Goal: Task Accomplishment & Management: Manage account settings

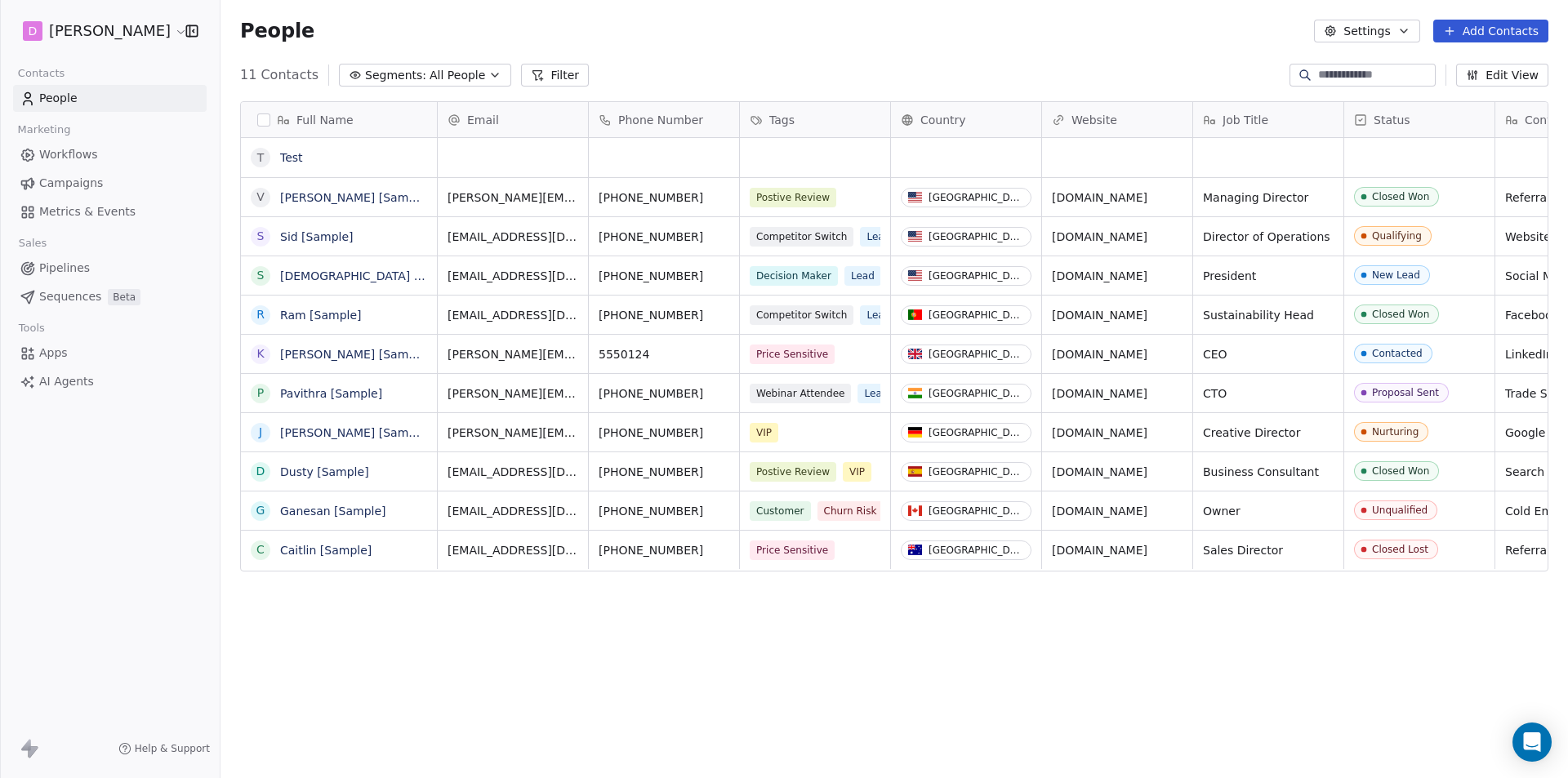
scroll to position [672, 1335]
click at [133, 32] on html "D [PERSON_NAME] Contacts People Marketing Workflows Campaigns Metrics & Events …" at bounding box center [784, 389] width 1568 height 778
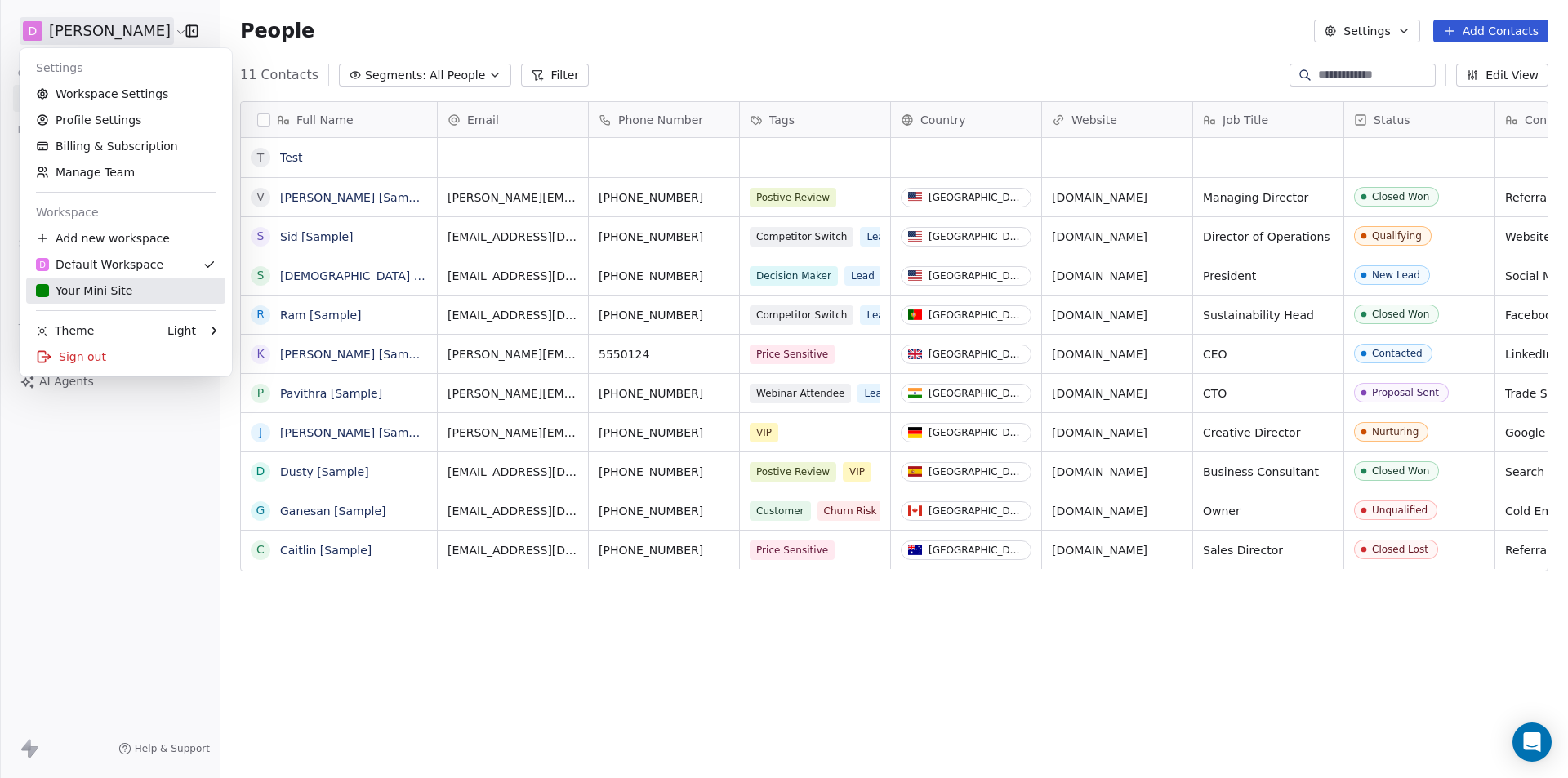
click at [88, 294] on div "Your Mini Site" at bounding box center [84, 291] width 96 height 16
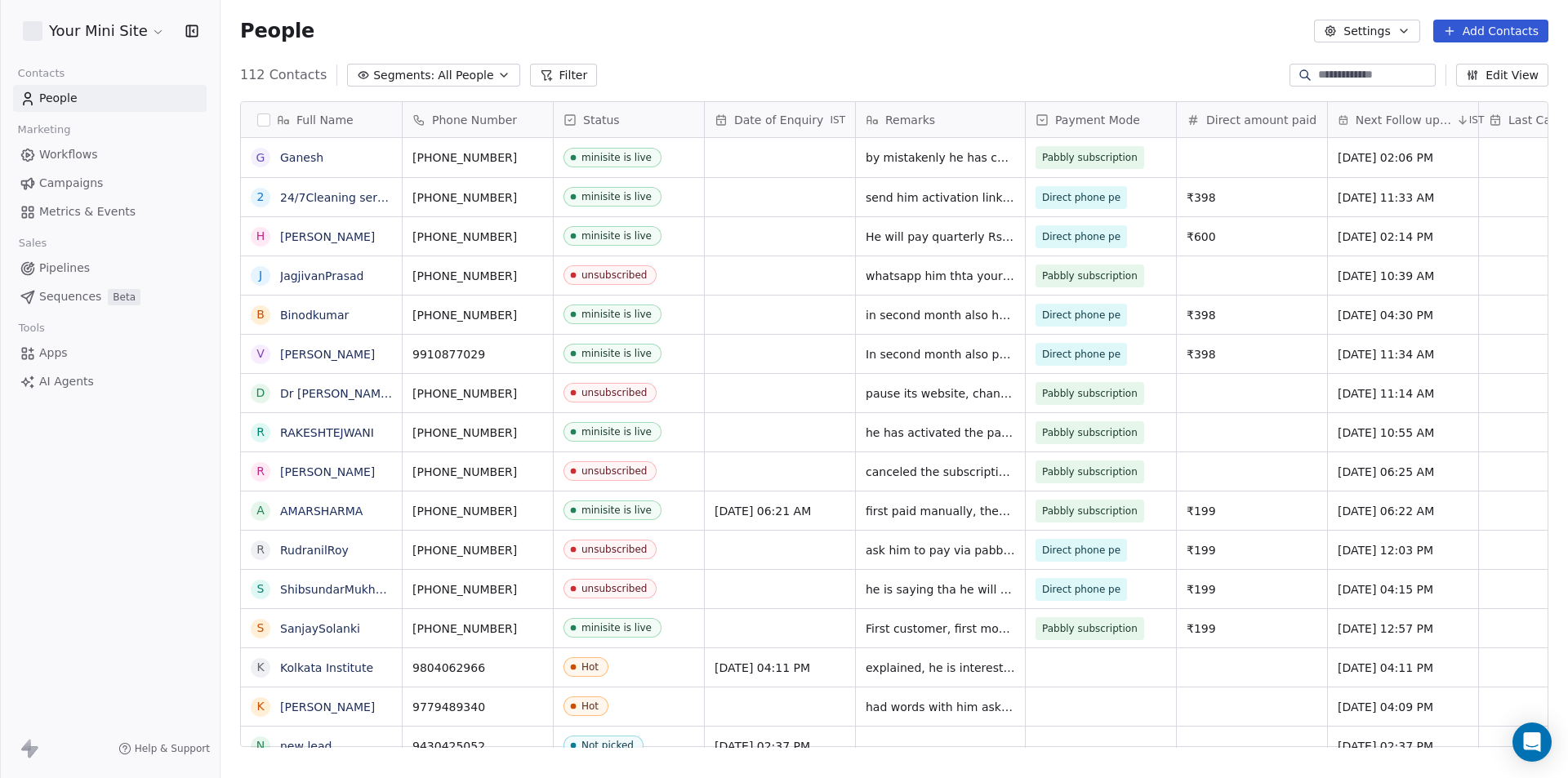
scroll to position [672, 1335]
click at [130, 34] on html "Your Mini Site Contacts People Marketing Workflows Campaigns Metrics & Events S…" at bounding box center [784, 389] width 1568 height 778
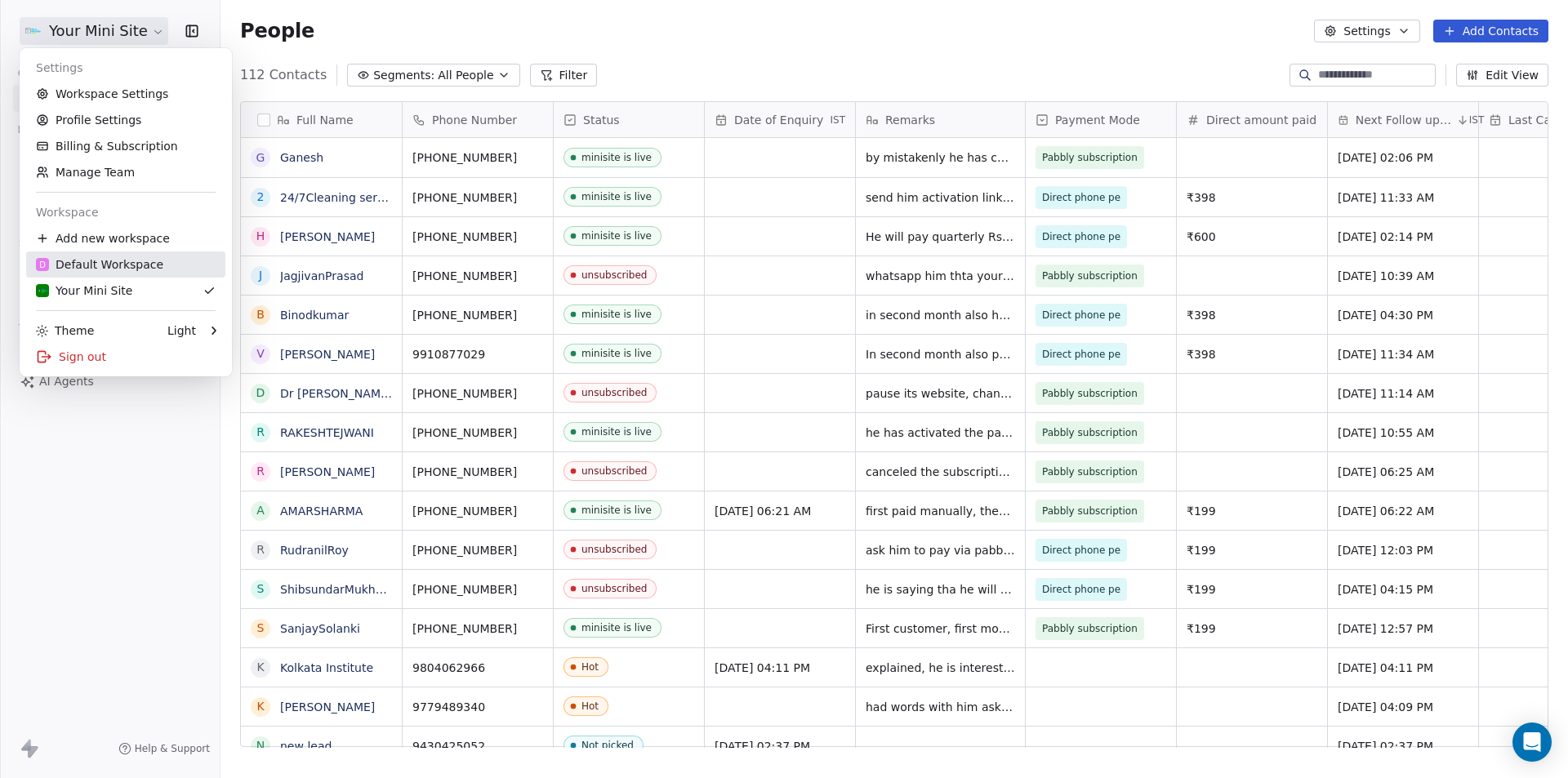
click at [107, 275] on link "D Default Workspace" at bounding box center [126, 265] width 199 height 26
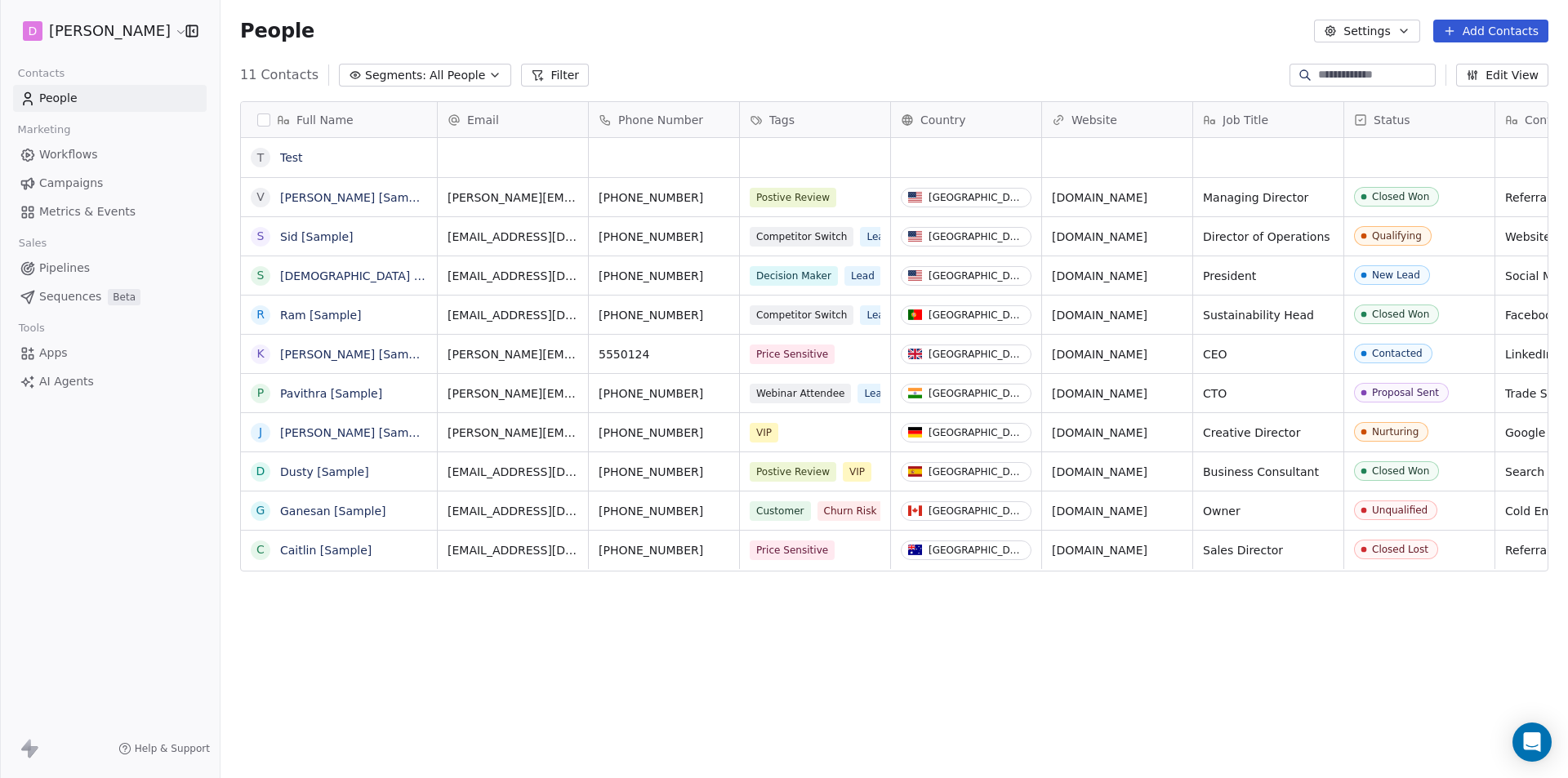
scroll to position [672, 1335]
click at [121, 42] on html "D [PERSON_NAME] Contacts People Marketing Workflows Campaigns Metrics & Events …" at bounding box center [784, 389] width 1568 height 778
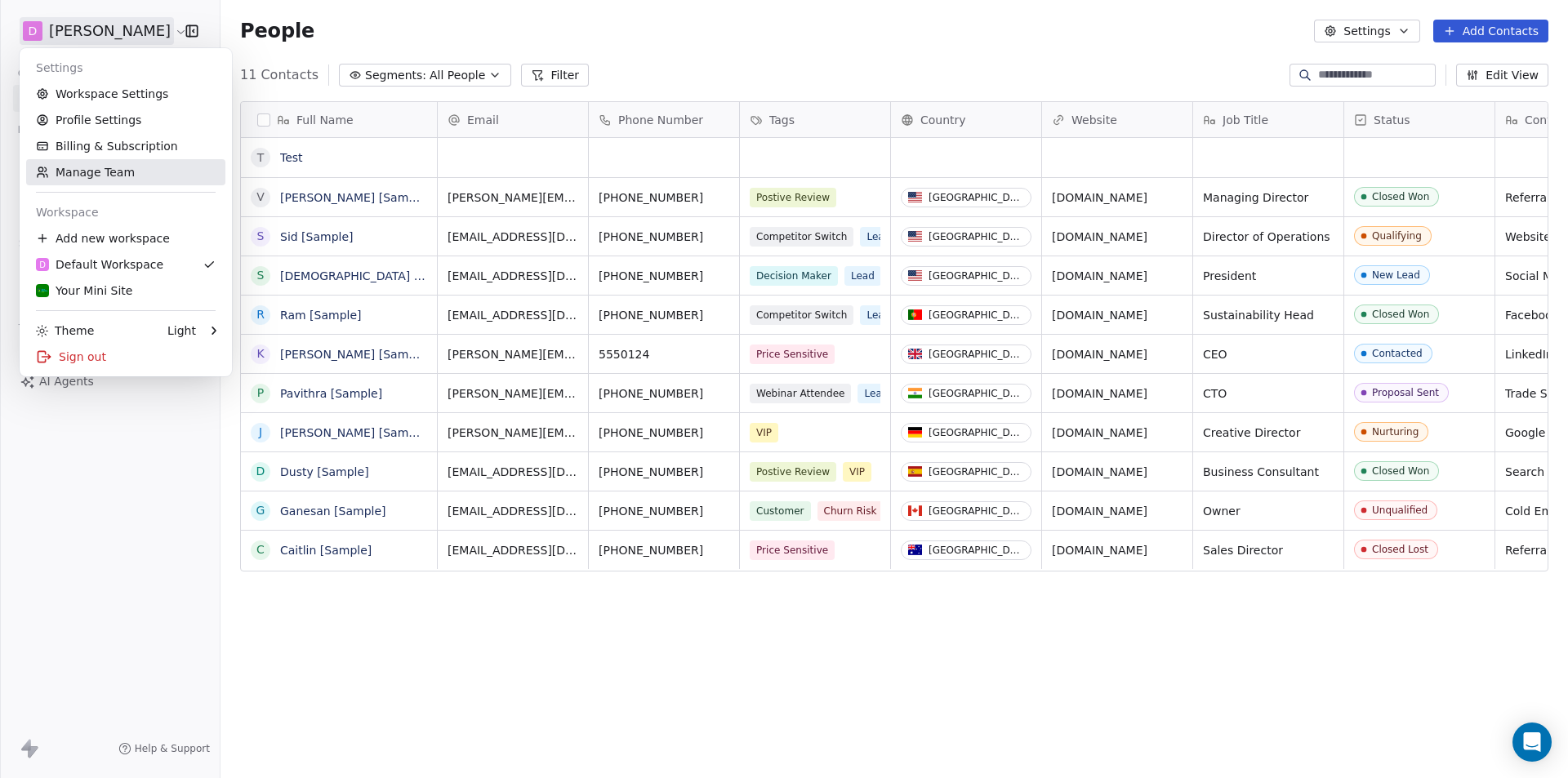
click at [97, 185] on link "Manage Team" at bounding box center [126, 172] width 199 height 26
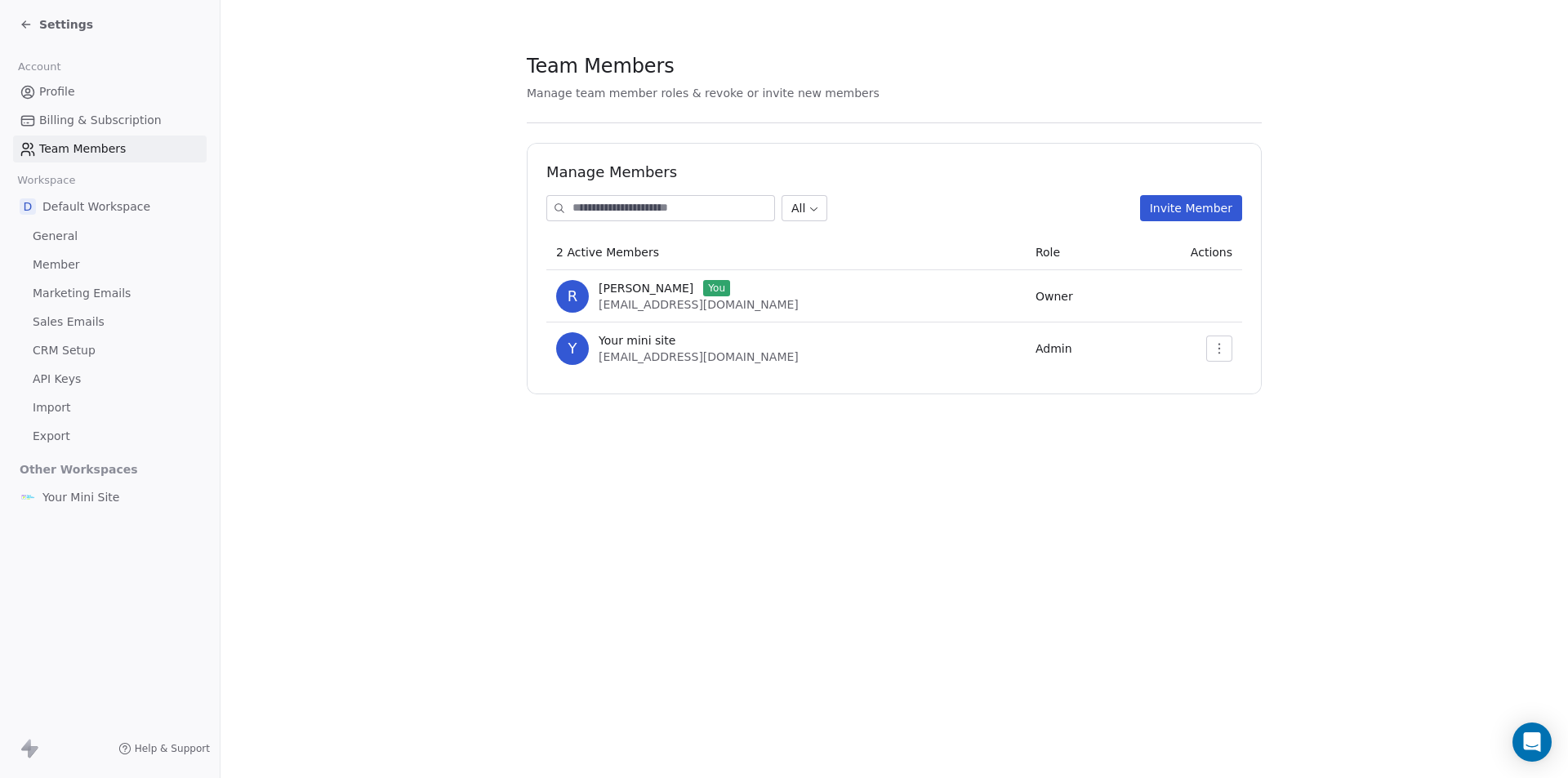
click at [1212, 285] on td at bounding box center [1185, 296] width 112 height 52
click at [1219, 352] on icon "button" at bounding box center [1218, 348] width 13 height 13
click at [1207, 294] on td at bounding box center [1185, 296] width 112 height 52
click at [1214, 305] on td at bounding box center [1185, 296] width 112 height 52
click at [1222, 355] on button "button" at bounding box center [1219, 348] width 26 height 26
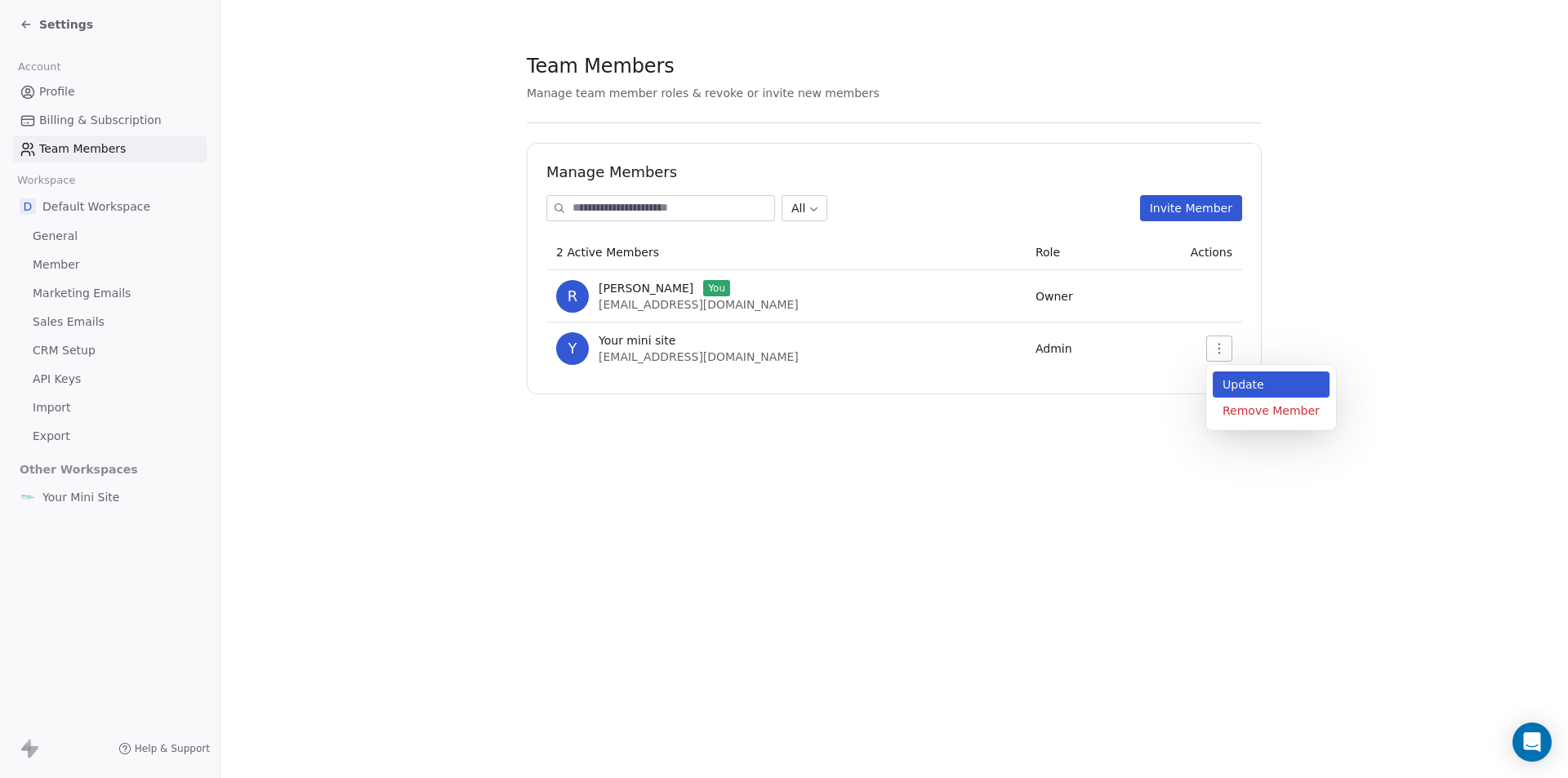
click at [1250, 385] on div "Update" at bounding box center [1271, 384] width 117 height 26
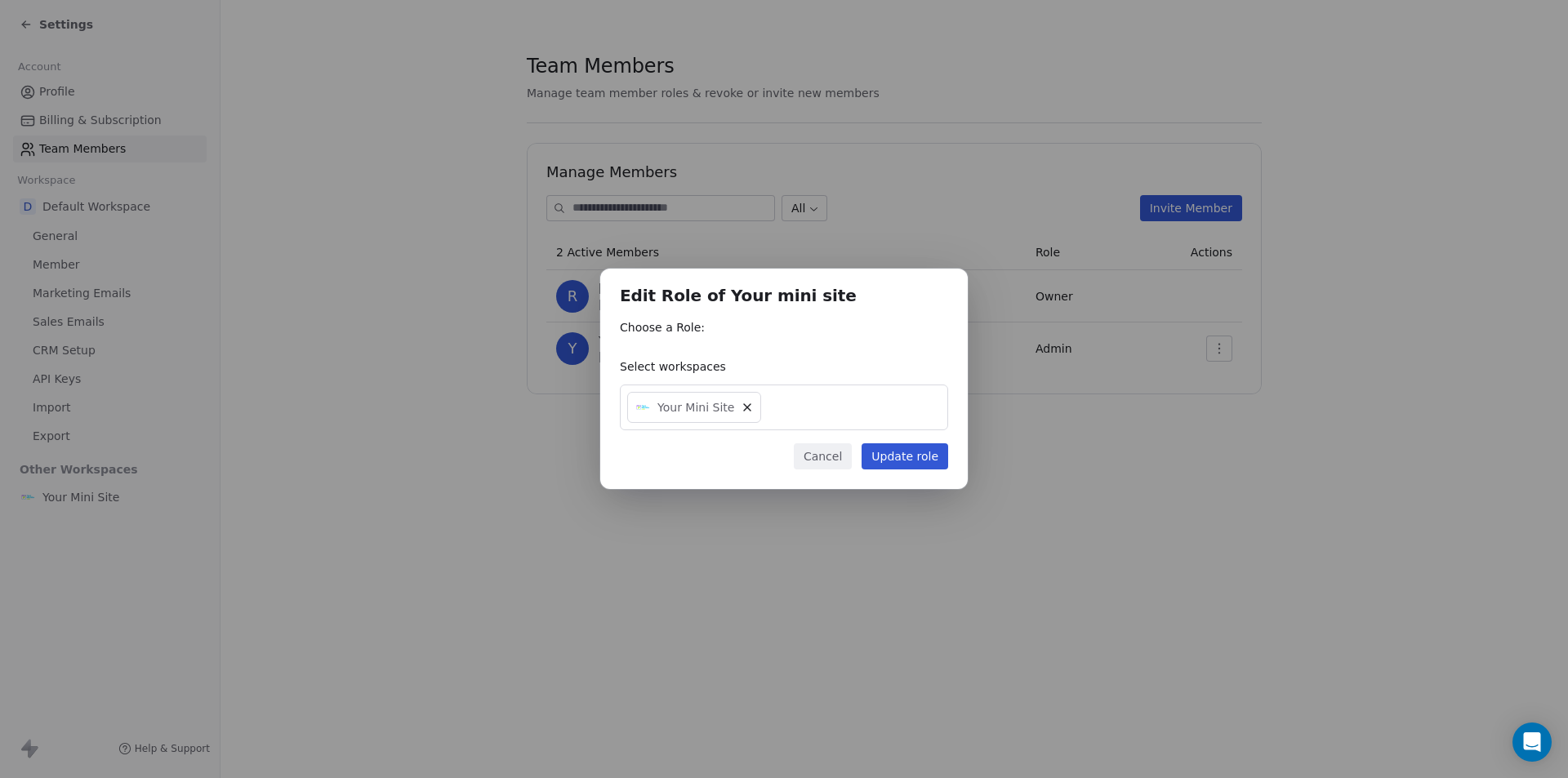
click at [838, 452] on button "Cancel" at bounding box center [822, 456] width 58 height 26
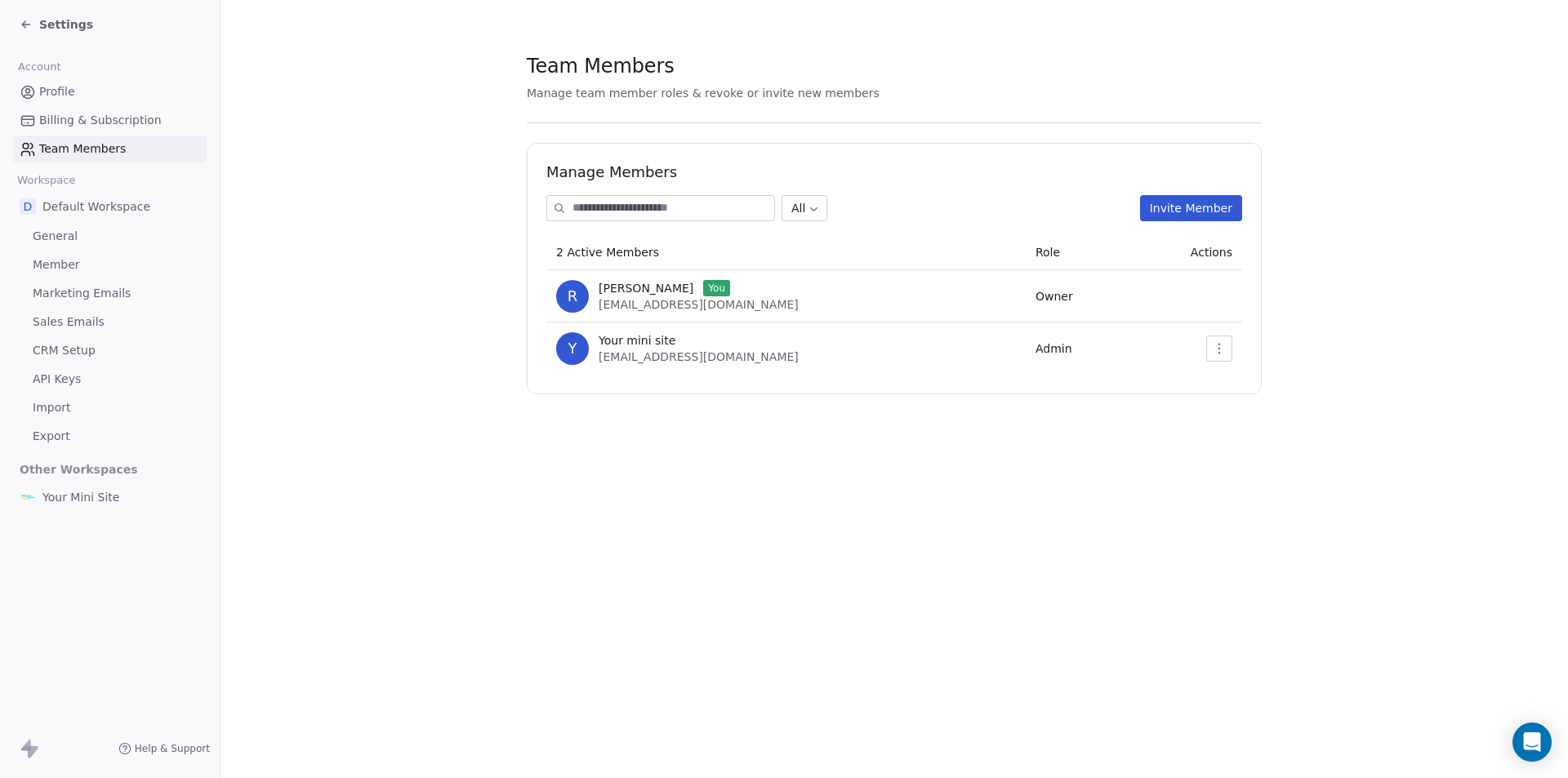
click at [1194, 483] on div "Team Members Manage team member roles & revoke or invite new members Manage Mem…" at bounding box center [893, 389] width 1347 height 778
click at [223, 109] on section "Team Members Manage team member roles & revoke or invite new members Manage Mem…" at bounding box center [893, 224] width 1347 height 447
click at [367, 203] on section "Team Members Manage team member roles & revoke or invite new members Manage Mem…" at bounding box center [893, 224] width 1347 height 447
click at [355, 250] on section "Team Members Manage team member roles & revoke or invite new members Manage Mem…" at bounding box center [893, 224] width 1347 height 447
click at [73, 26] on span "Settings" at bounding box center [66, 24] width 54 height 16
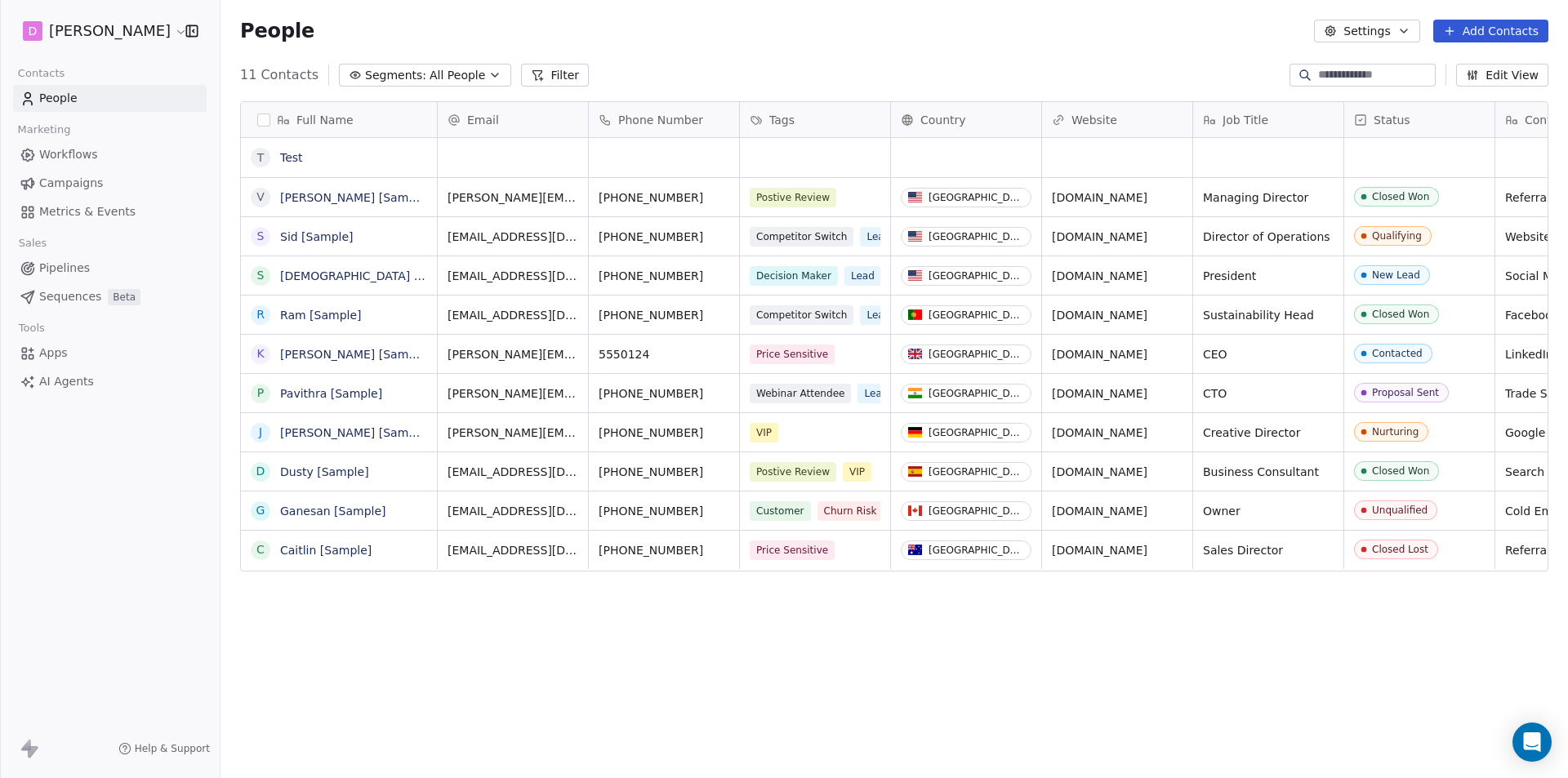
scroll to position [672, 1335]
click at [499, 28] on div "People Settings Add Contacts" at bounding box center [894, 31] width 1308 height 23
click at [697, 24] on div "People Settings Add Contacts" at bounding box center [894, 31] width 1308 height 23
click at [173, 123] on div "Marketing" at bounding box center [109, 130] width 193 height 23
click at [143, 36] on html "D [PERSON_NAME] Contacts People Marketing Workflows Campaigns Metrics & Events …" at bounding box center [784, 389] width 1568 height 778
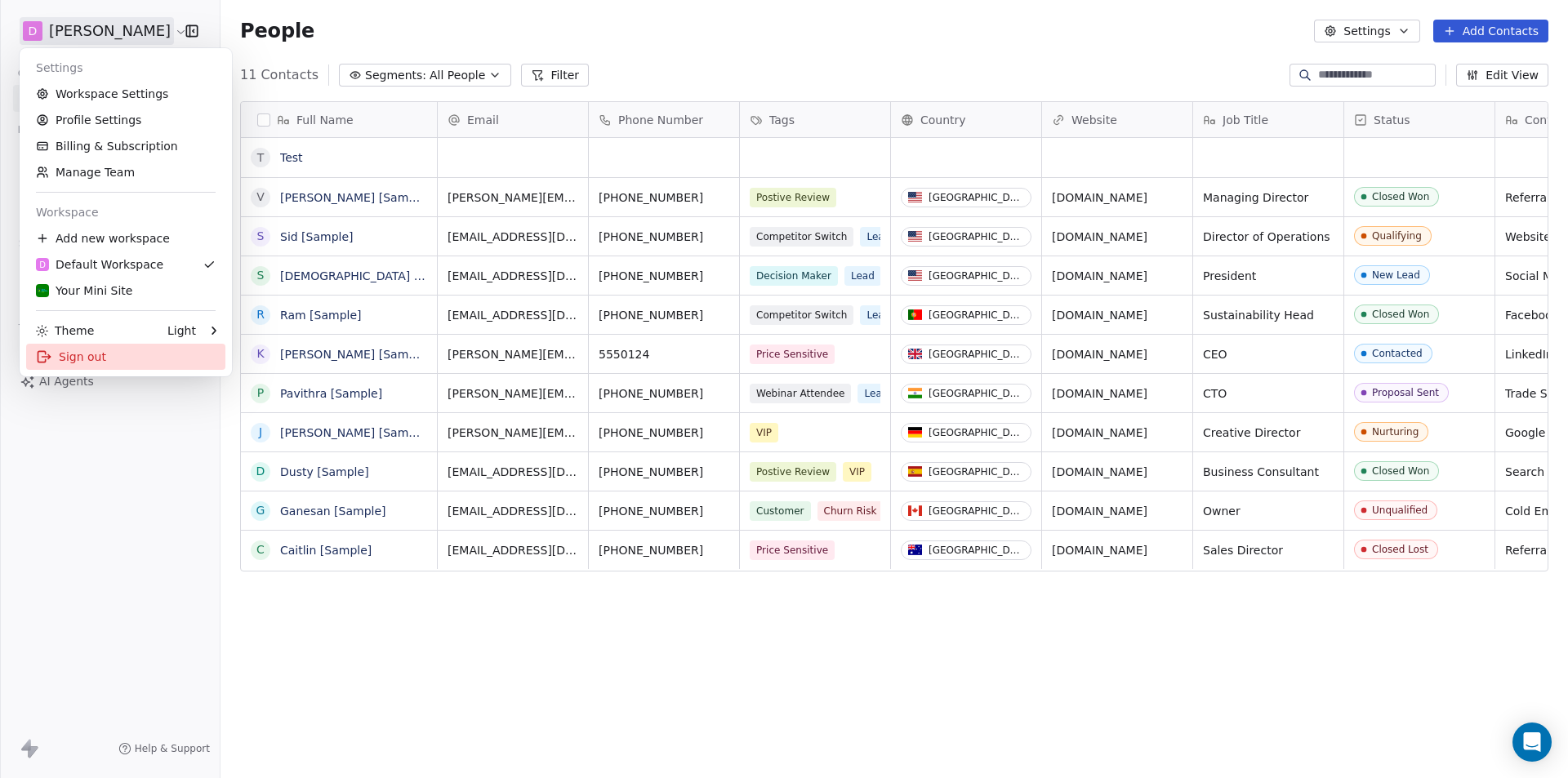
click at [81, 366] on div "Sign out" at bounding box center [126, 357] width 199 height 26
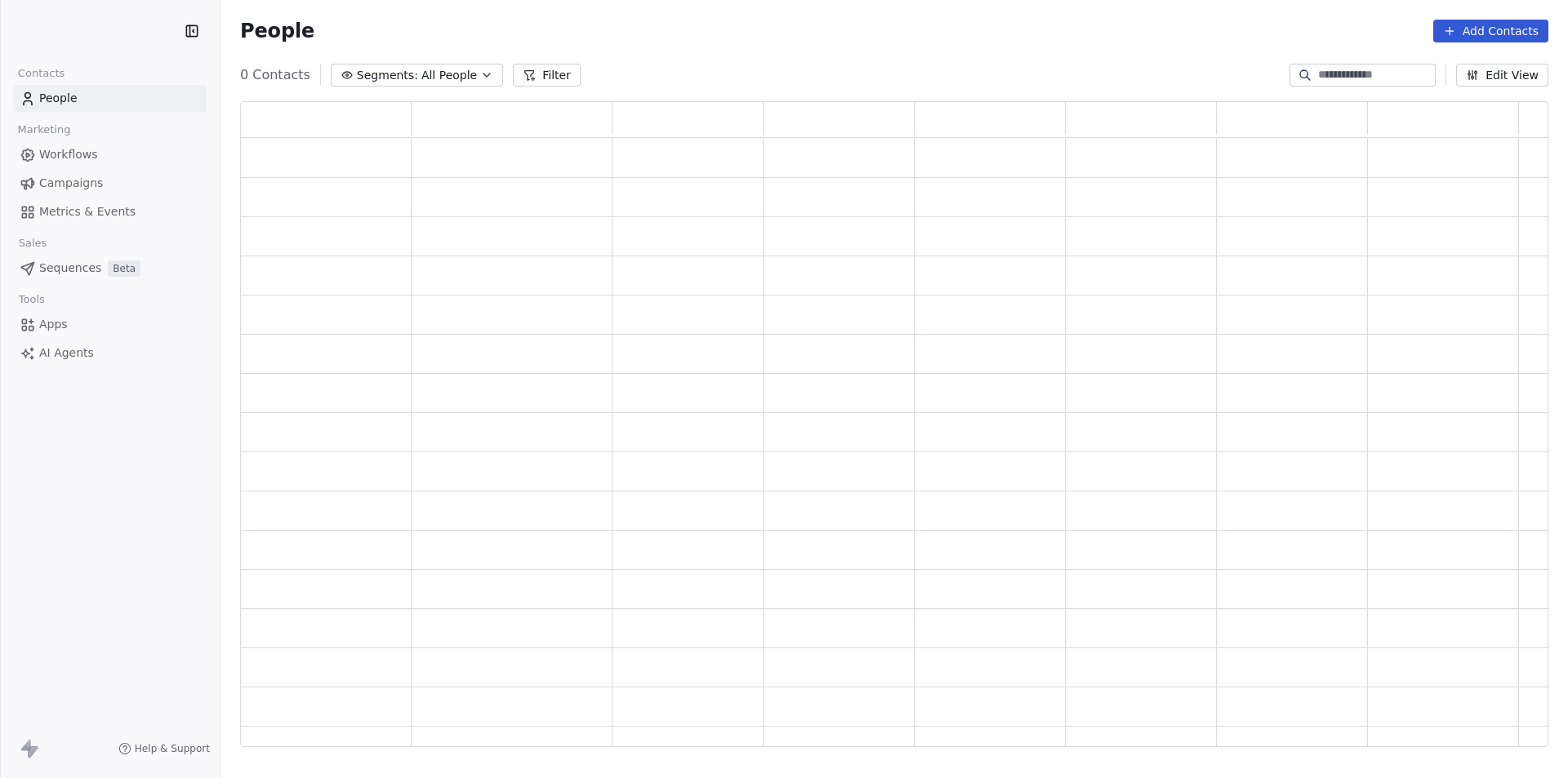
scroll to position [633, 1295]
